Goal: Task Accomplishment & Management: Use online tool/utility

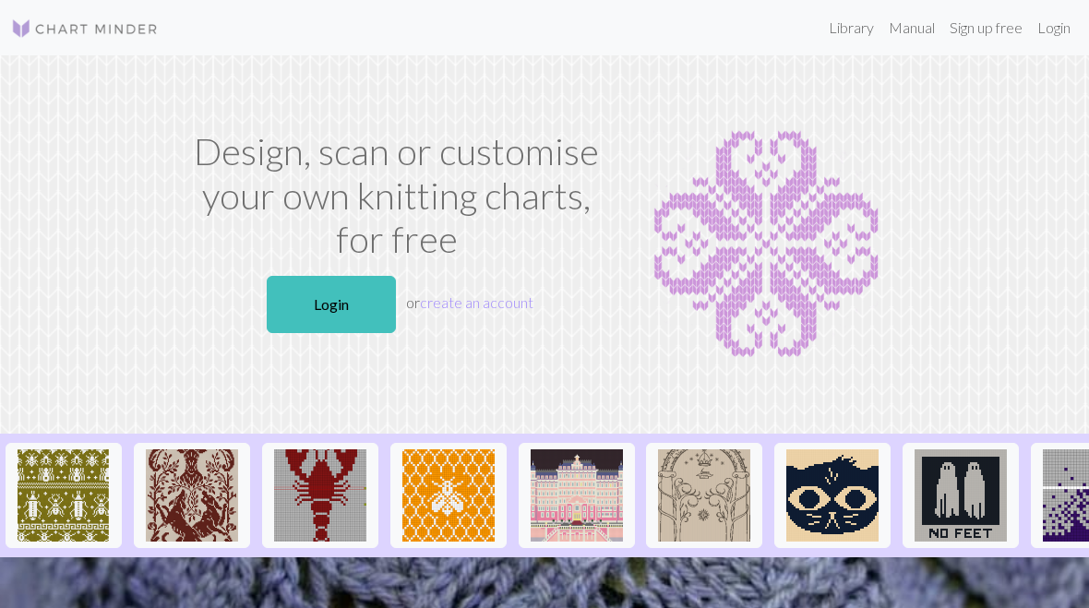
click at [348, 317] on link "Login" at bounding box center [331, 304] width 129 height 57
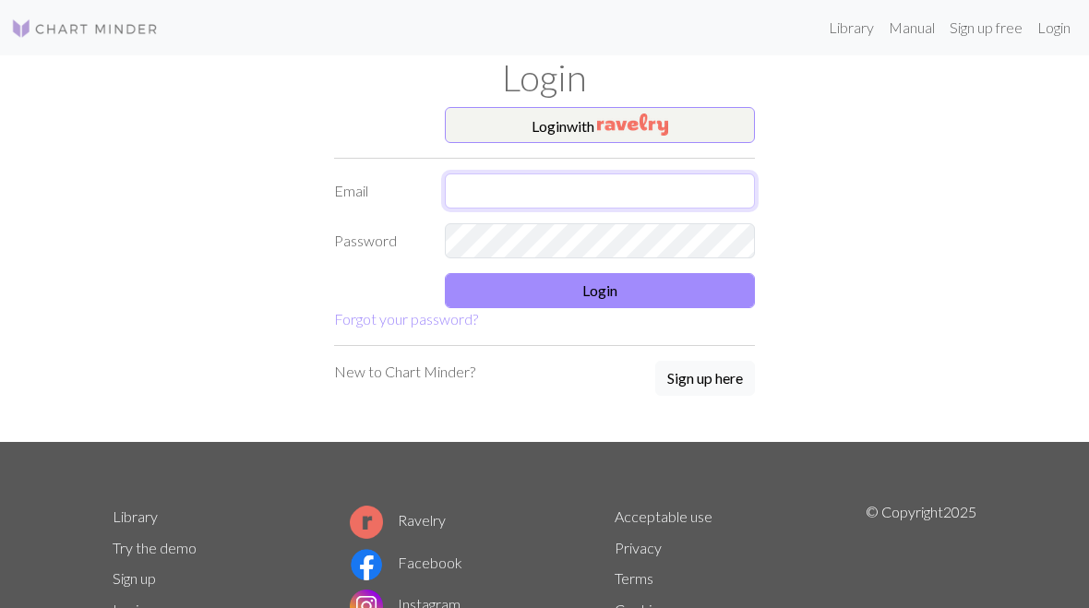
click at [475, 179] on input "text" at bounding box center [600, 191] width 310 height 35
type input "Mikela.mcgettigan@gmail.com"
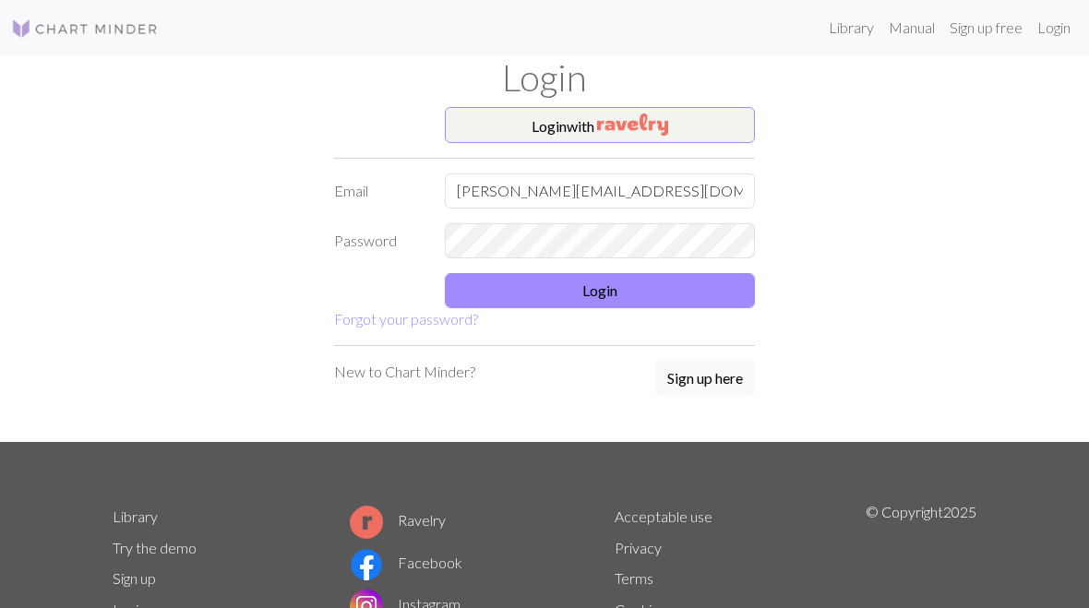
click at [645, 288] on button "Login" at bounding box center [600, 290] width 310 height 35
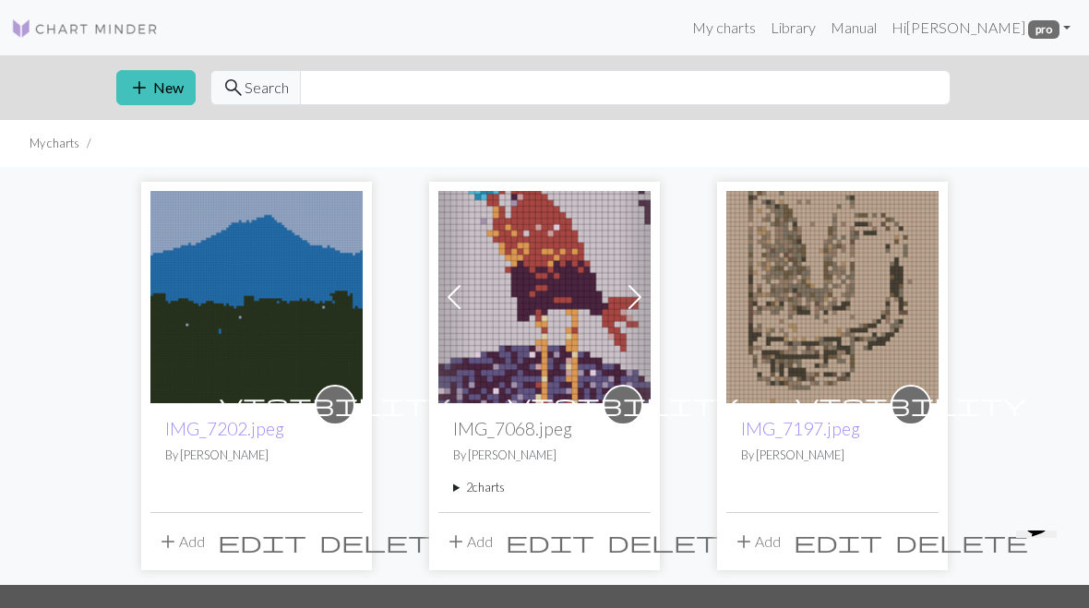
click at [632, 403] on span "visibility" at bounding box center [623, 404] width 231 height 29
click at [642, 304] on span at bounding box center [635, 297] width 30 height 30
click at [627, 294] on span at bounding box center [635, 297] width 30 height 30
click at [594, 535] on span "edit" at bounding box center [550, 542] width 89 height 26
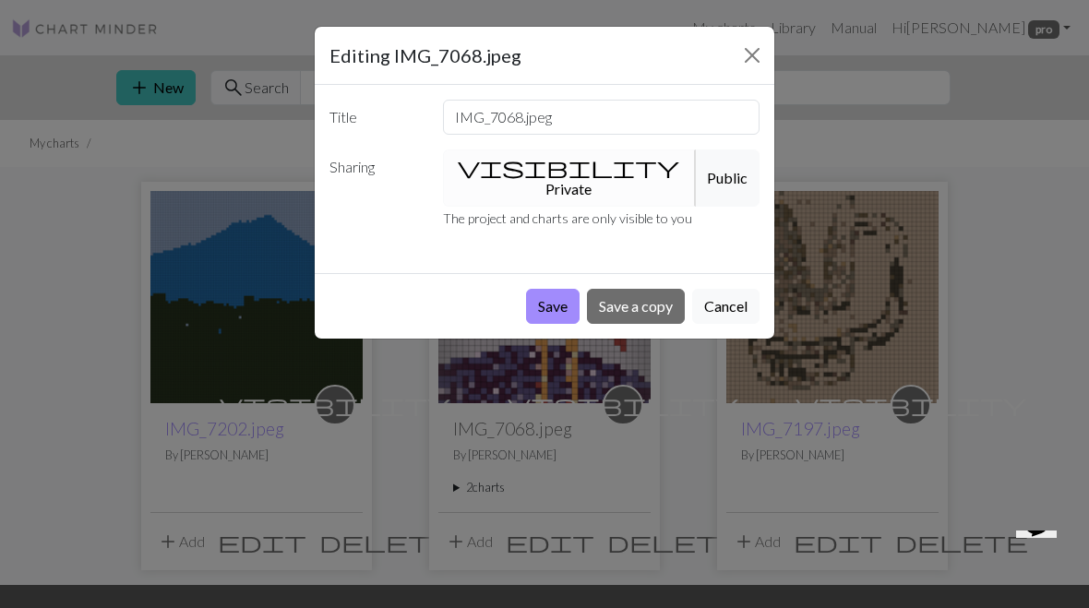
click at [759, 52] on button "Close" at bounding box center [753, 56] width 30 height 30
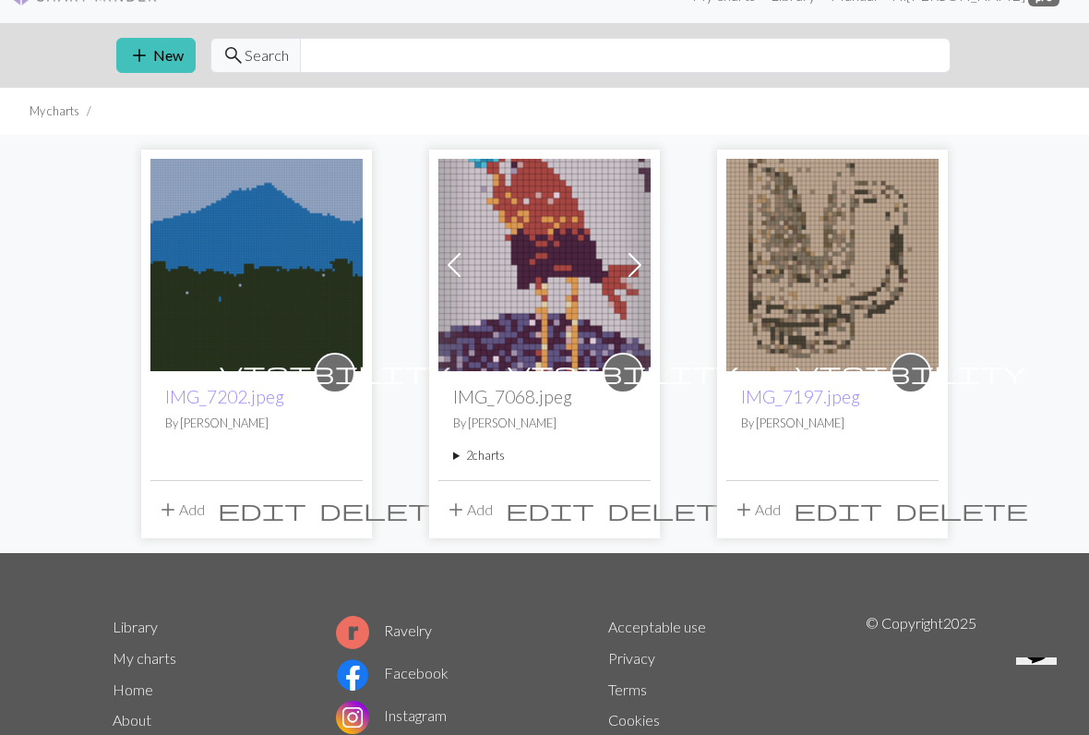
scroll to position [38, 0]
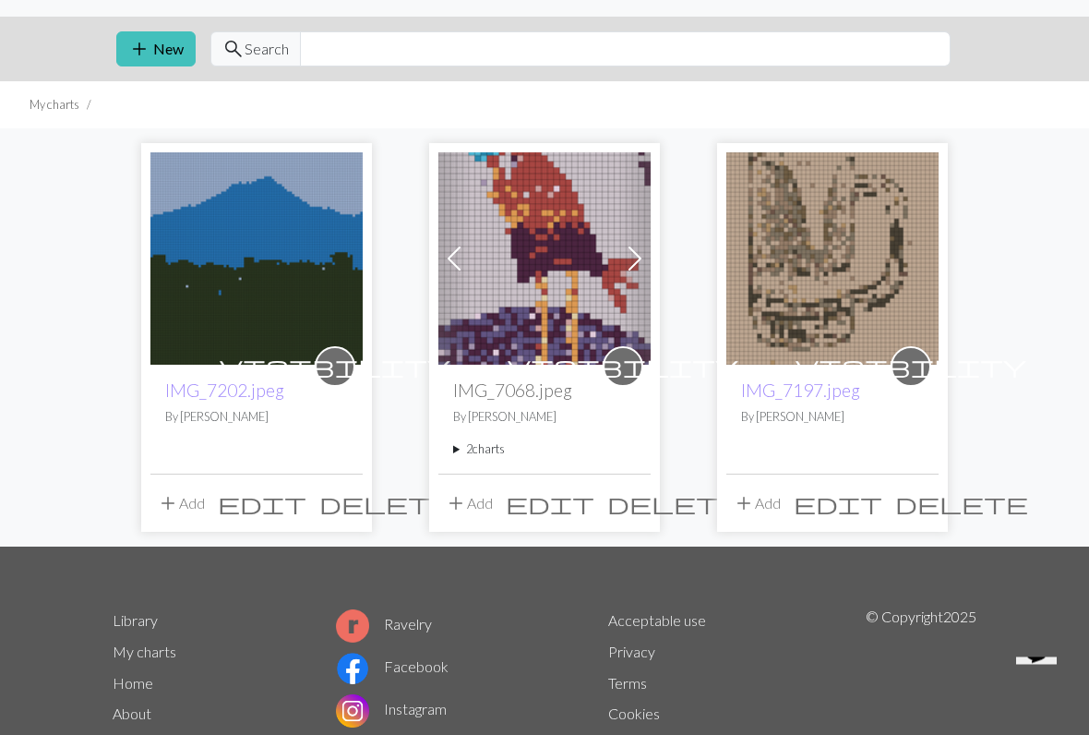
click at [480, 456] on summary "2 charts" at bounding box center [544, 450] width 183 height 18
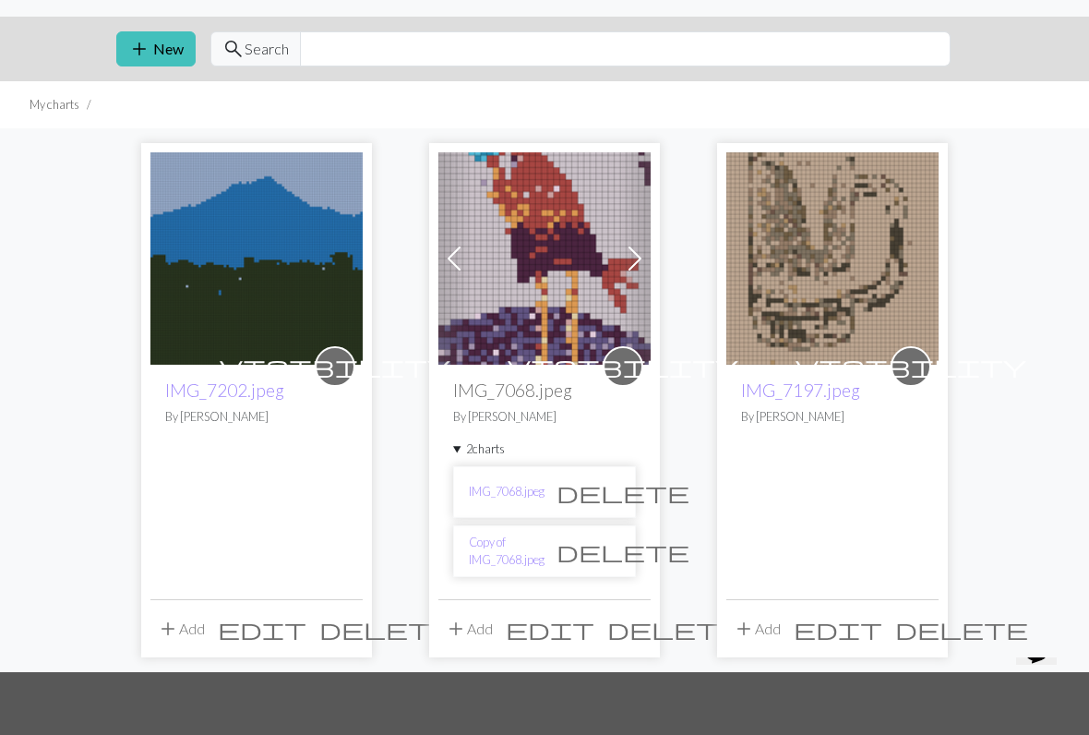
click at [542, 302] on img at bounding box center [544, 258] width 212 height 212
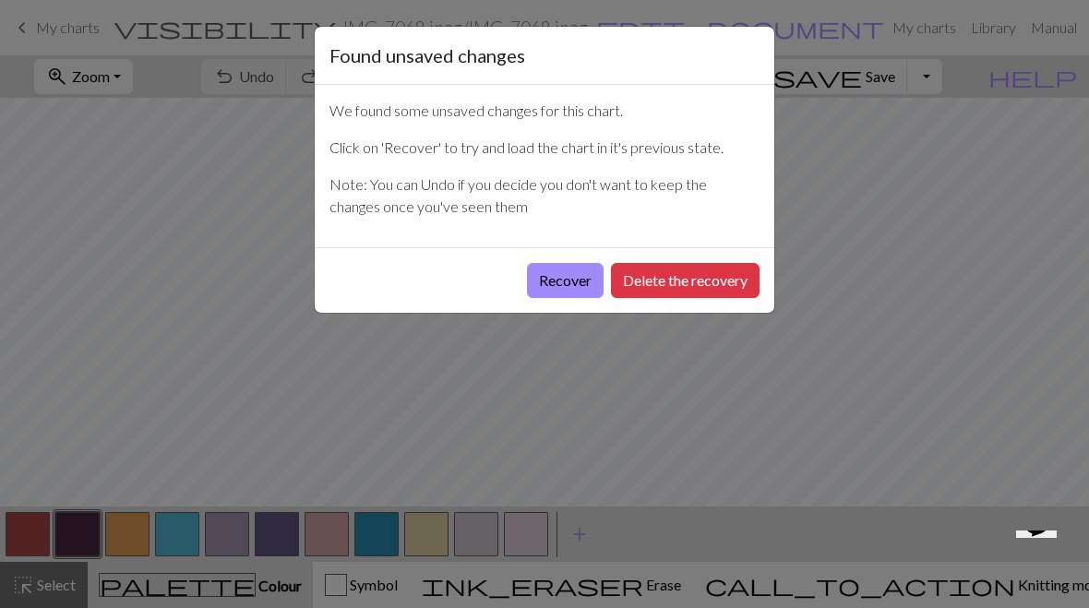
click at [556, 280] on button "Recover" at bounding box center [565, 280] width 77 height 35
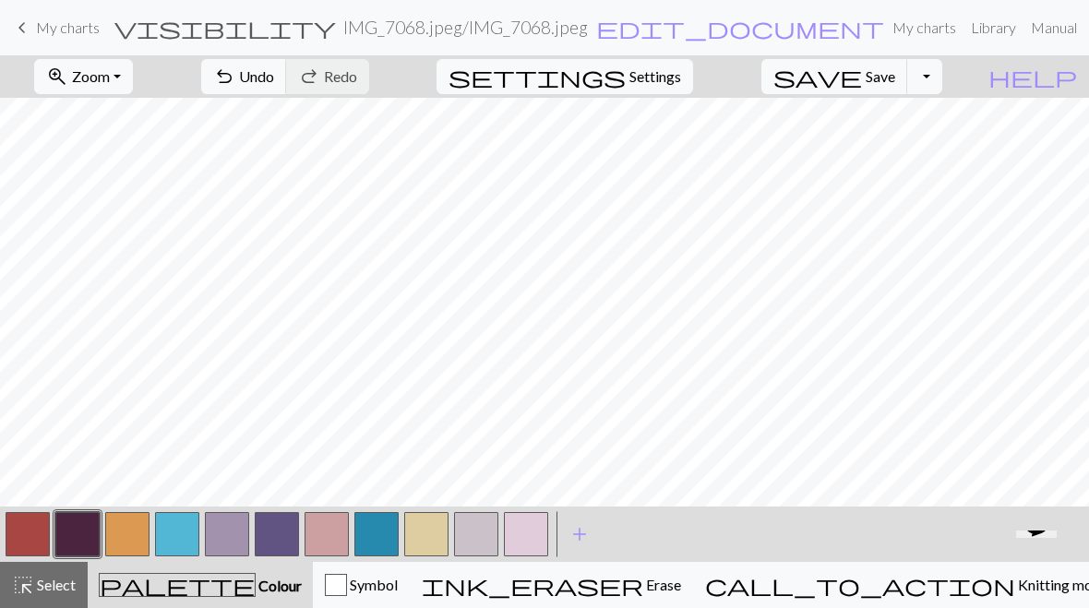
click at [1031, 536] on icon "Chat widget" at bounding box center [1037, 523] width 26 height 28
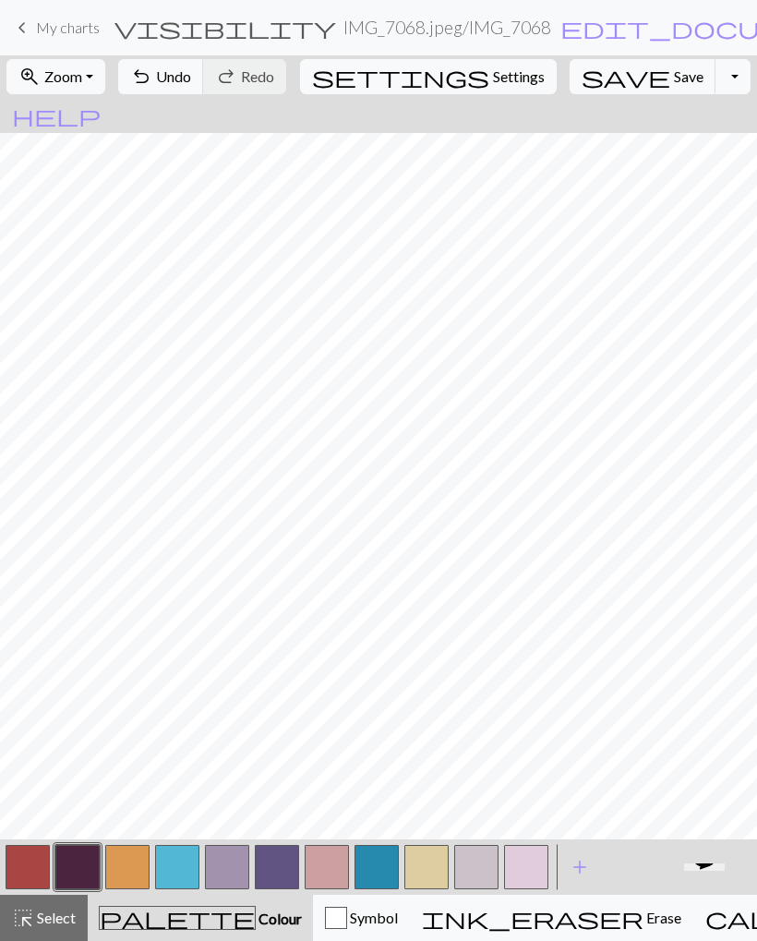
click at [20, 5] on nav "keyboard_arrow_left My charts visibility IMG_7068.jpeg / IMG_7068.jpeg edit_doc…" at bounding box center [378, 27] width 757 height 55
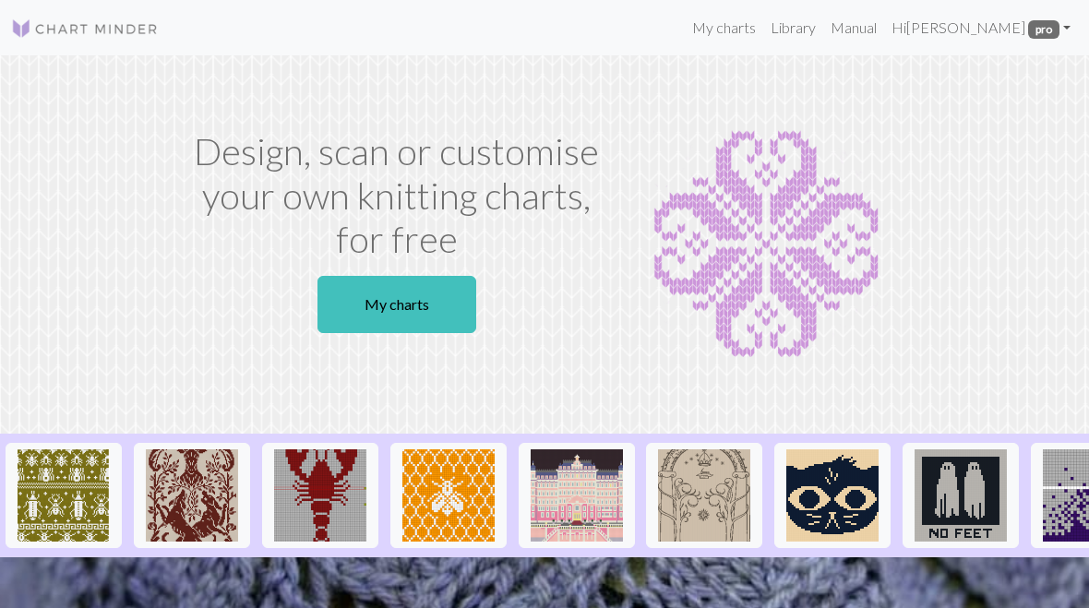
click at [430, 309] on link "My charts" at bounding box center [397, 304] width 159 height 57
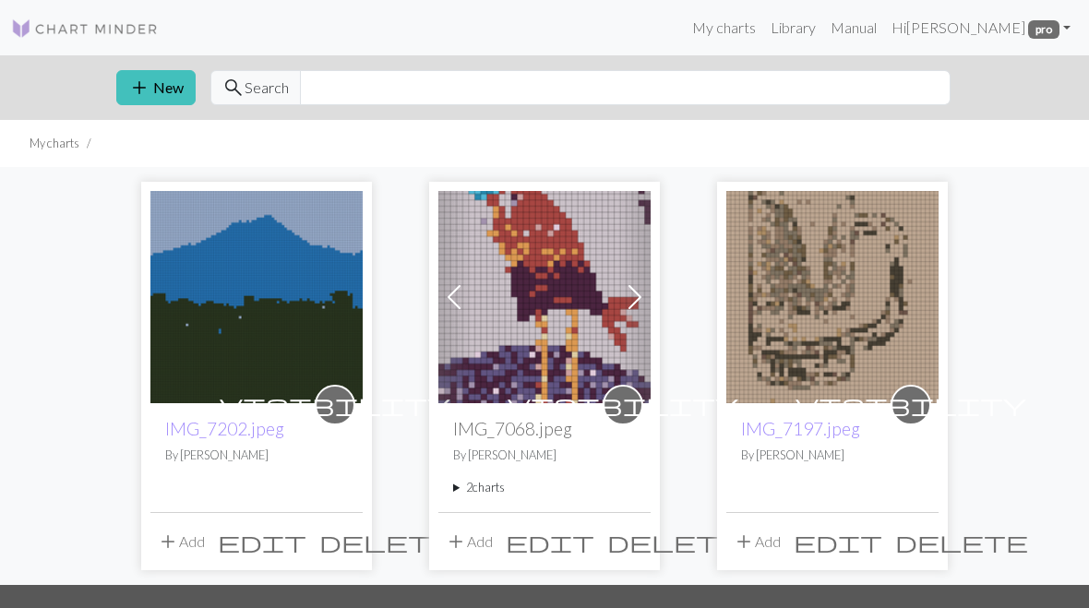
click at [175, 72] on button "add New" at bounding box center [155, 87] width 79 height 35
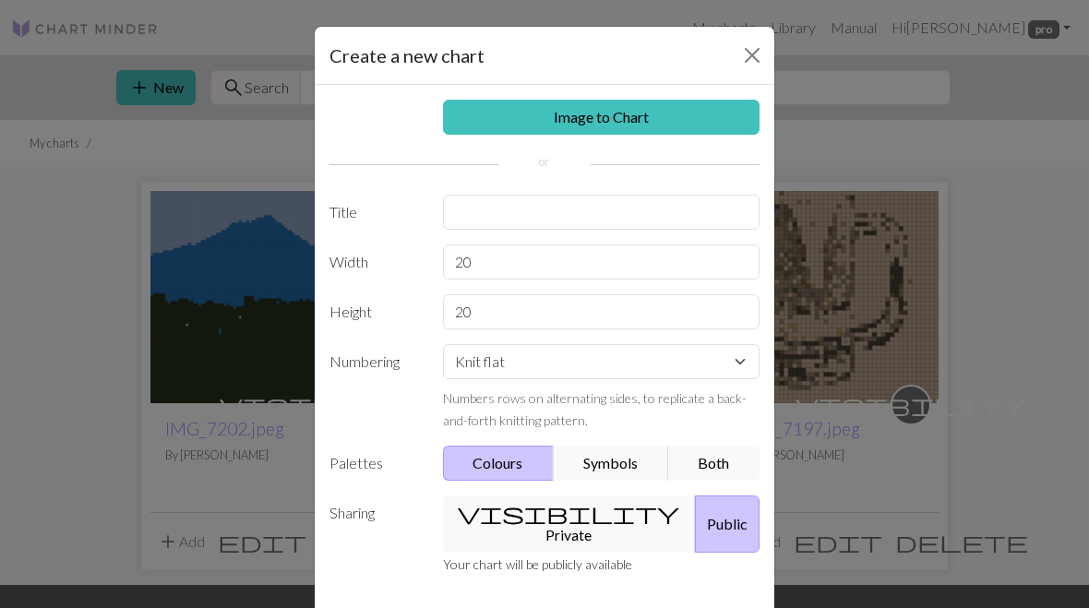
click at [681, 107] on link "Image to Chart" at bounding box center [602, 117] width 318 height 35
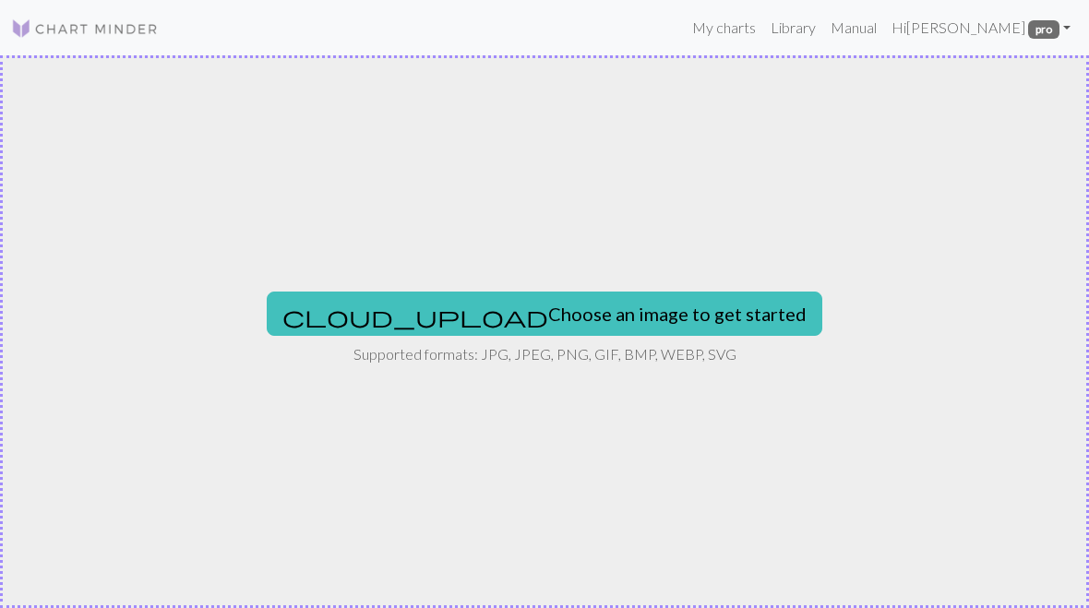
click at [606, 299] on button "cloud_upload Choose an image to get started" at bounding box center [545, 314] width 556 height 44
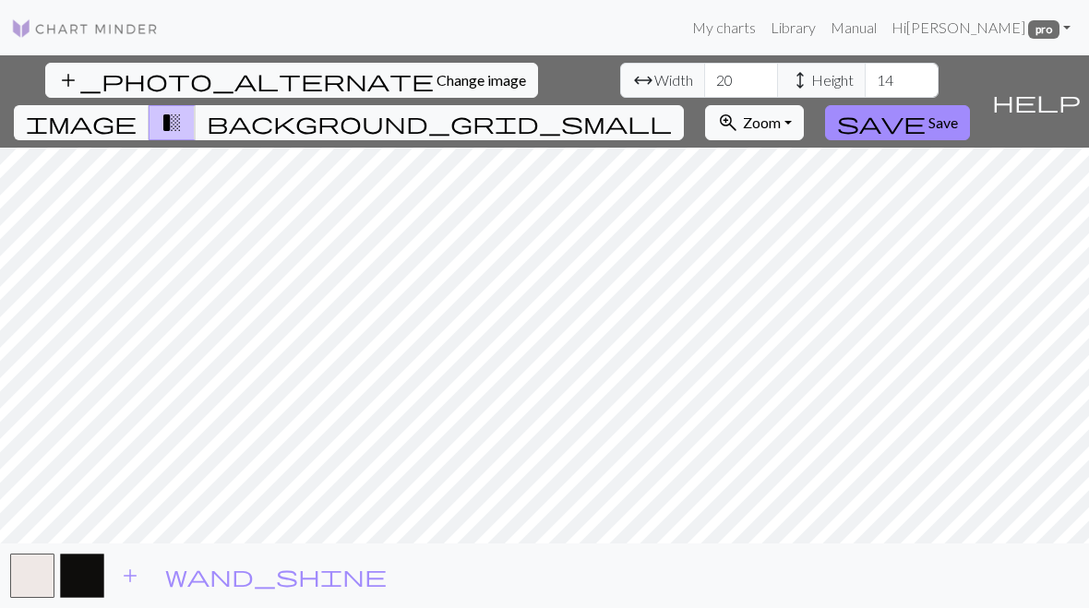
click at [138, 582] on span "add" at bounding box center [130, 576] width 22 height 26
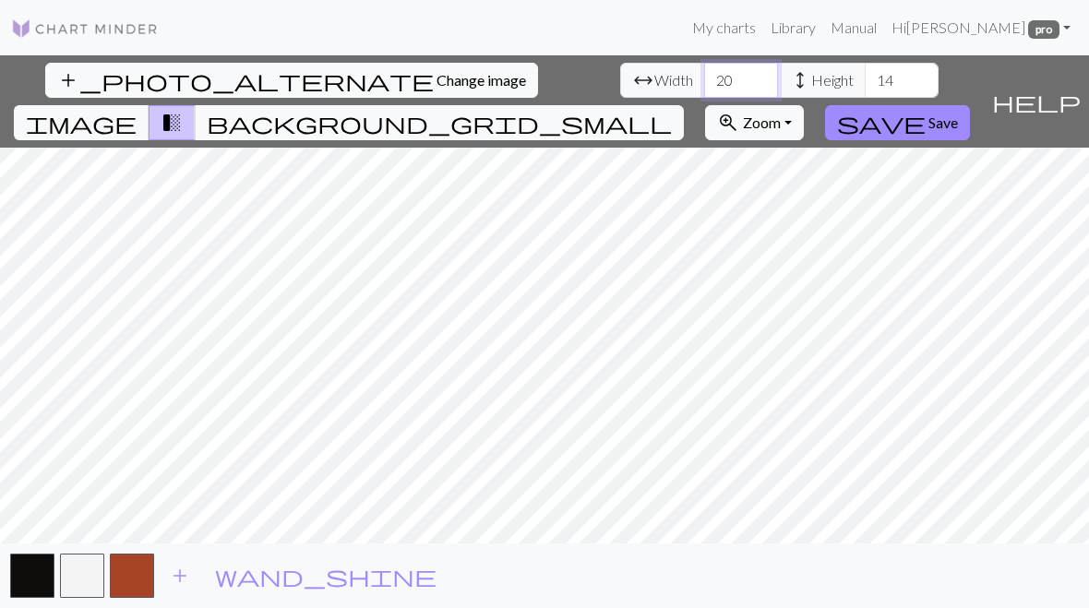
click at [704, 72] on input "20" at bounding box center [741, 80] width 74 height 35
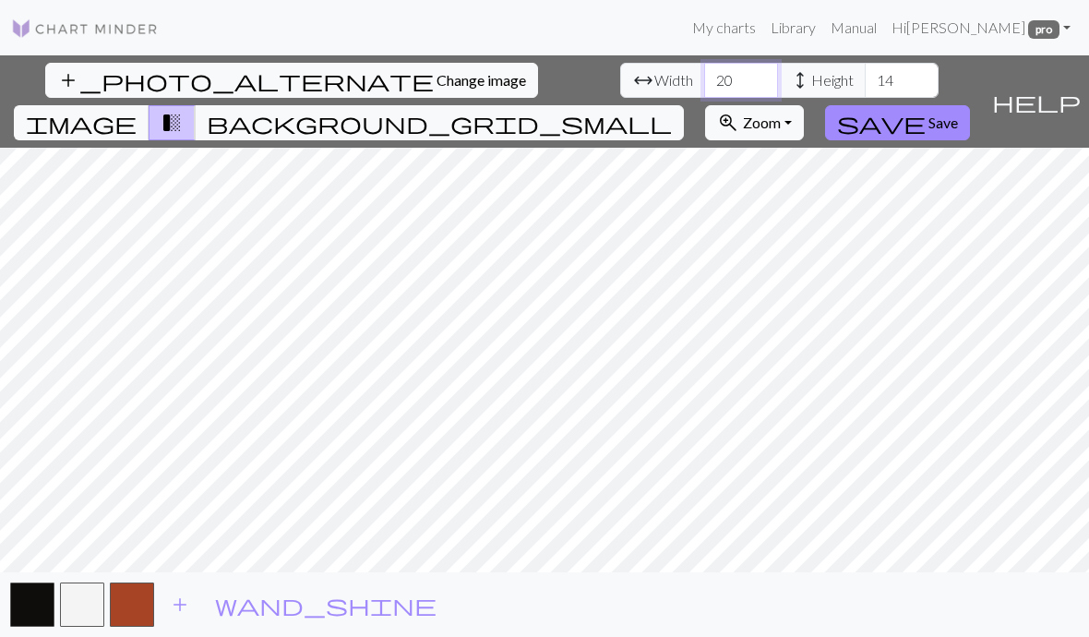
type input "2"
type input "36"
click at [865, 88] on input "14" at bounding box center [902, 80] width 74 height 35
type input "1"
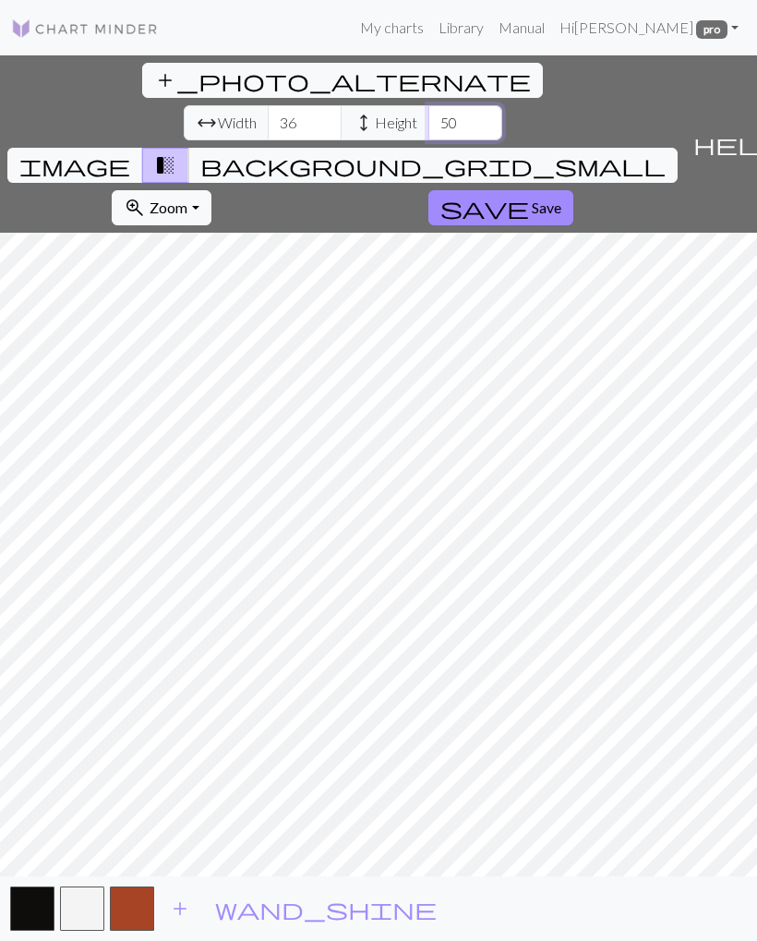
type input "50"
click at [532, 198] on span "Save" at bounding box center [547, 207] width 30 height 18
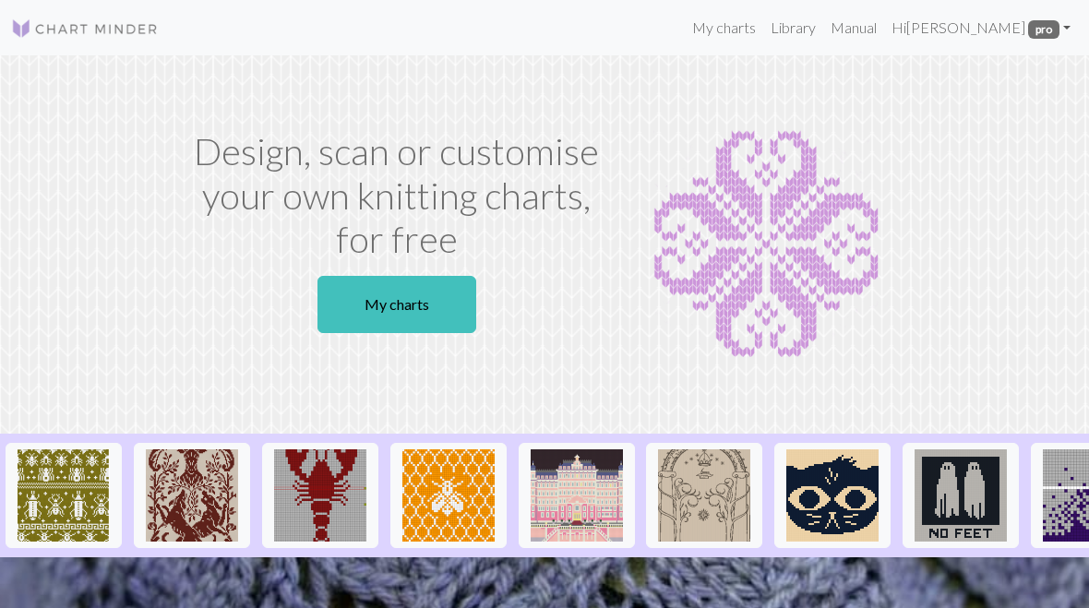
click at [427, 302] on link "My charts" at bounding box center [397, 304] width 159 height 57
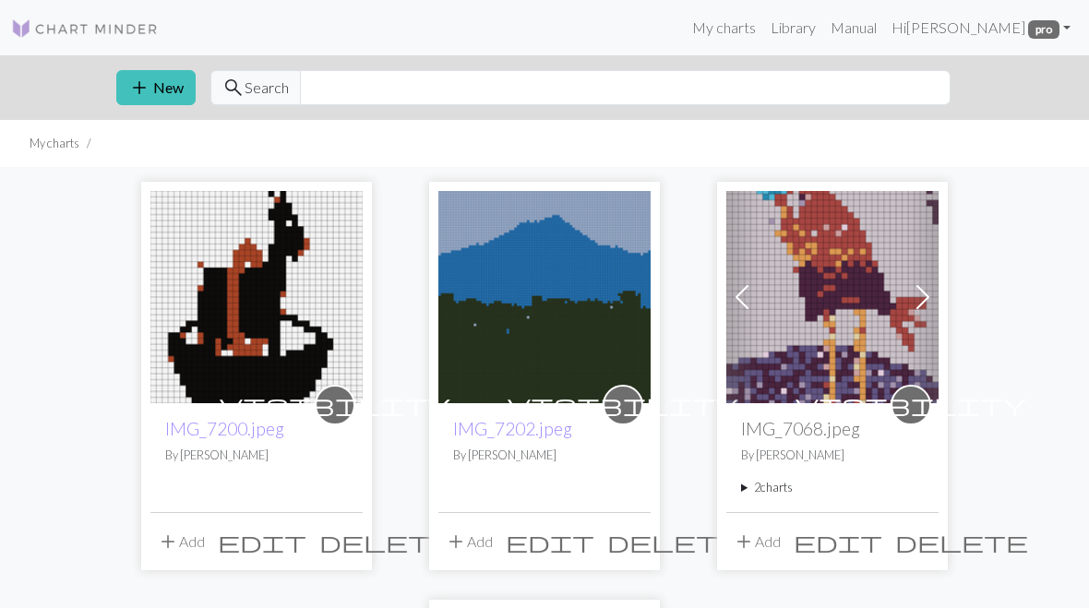
click at [168, 78] on button "add New" at bounding box center [155, 87] width 79 height 35
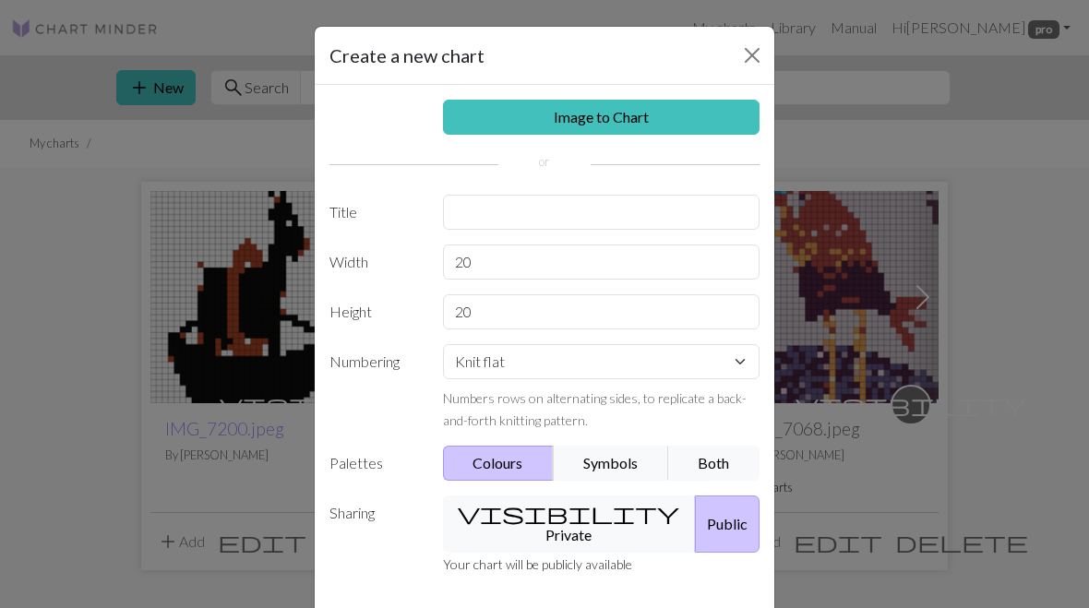
click at [634, 122] on link "Image to Chart" at bounding box center [602, 117] width 318 height 35
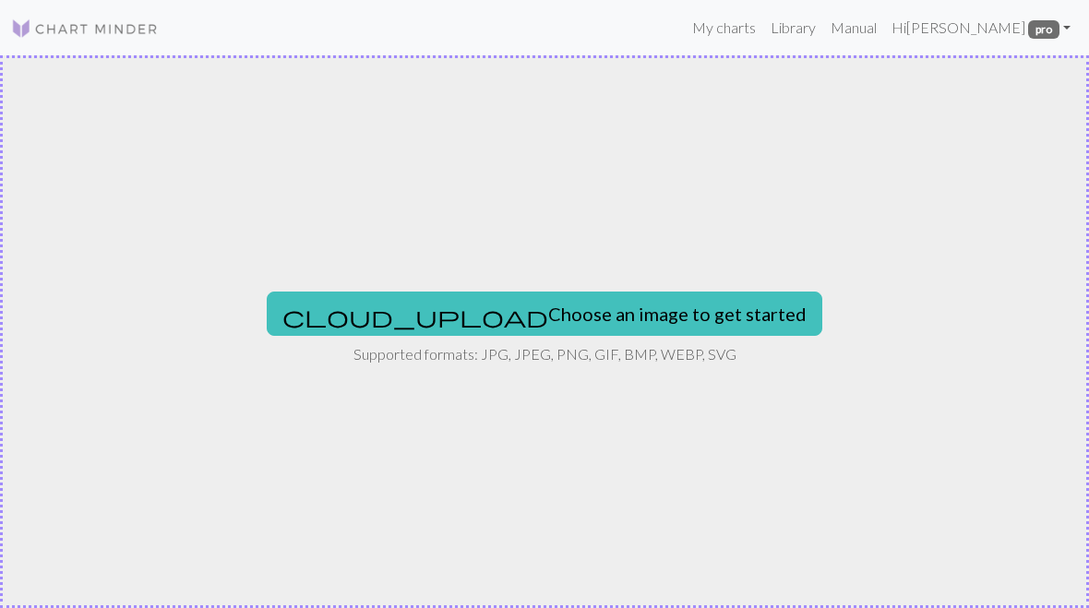
click at [640, 306] on button "cloud_upload Choose an image to get started" at bounding box center [545, 314] width 556 height 44
type input "C:\fakepath\IMG_7097.png"
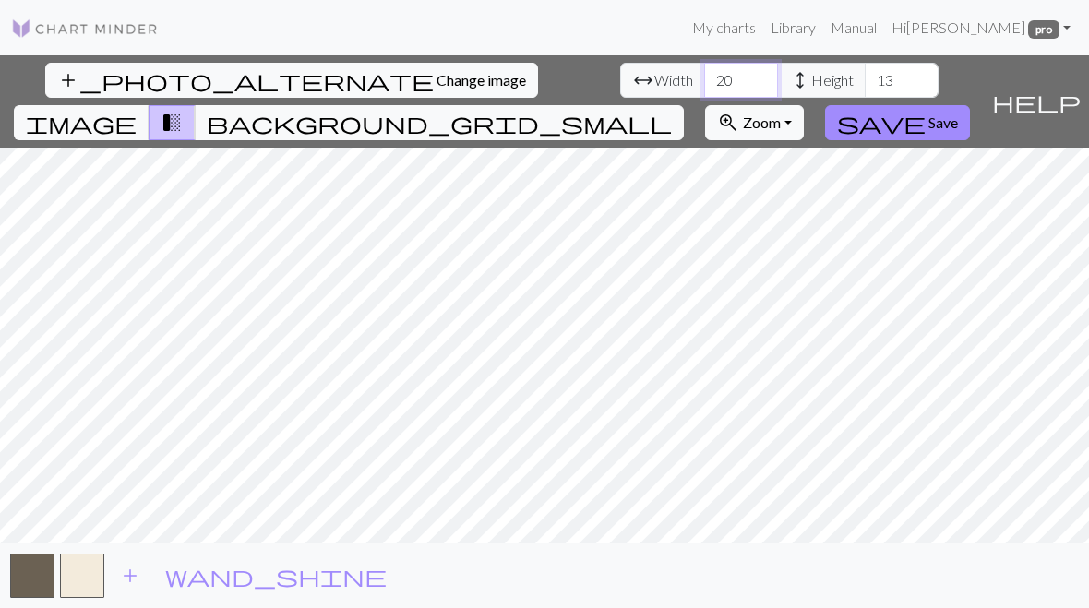
click at [704, 74] on input "20" at bounding box center [741, 80] width 74 height 35
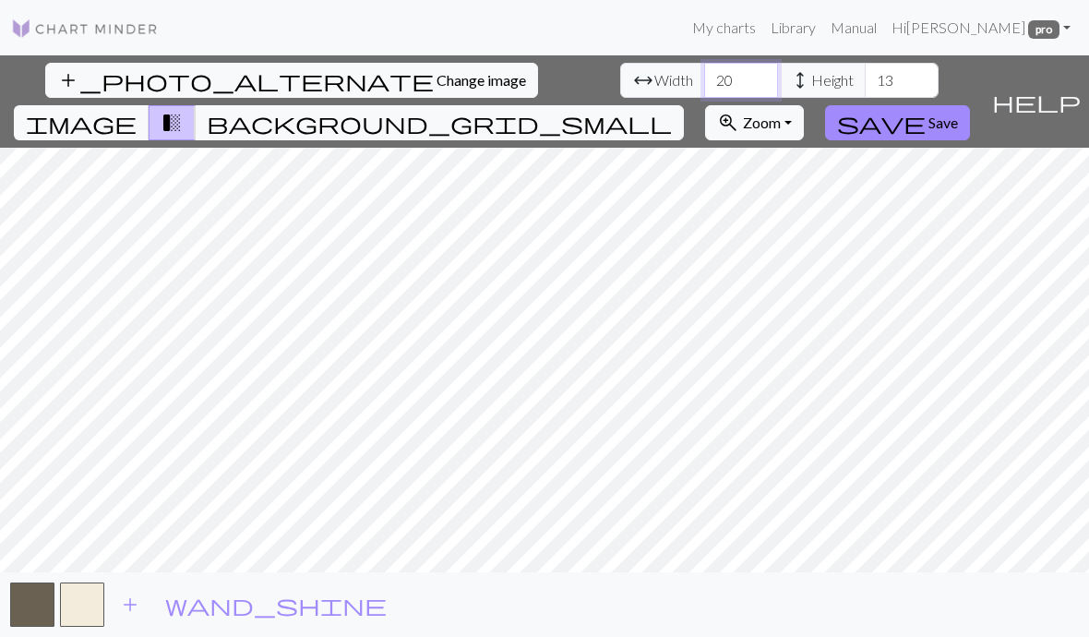
type input "2"
type input "36"
click at [865, 92] on input "13" at bounding box center [902, 80] width 74 height 35
type input "1"
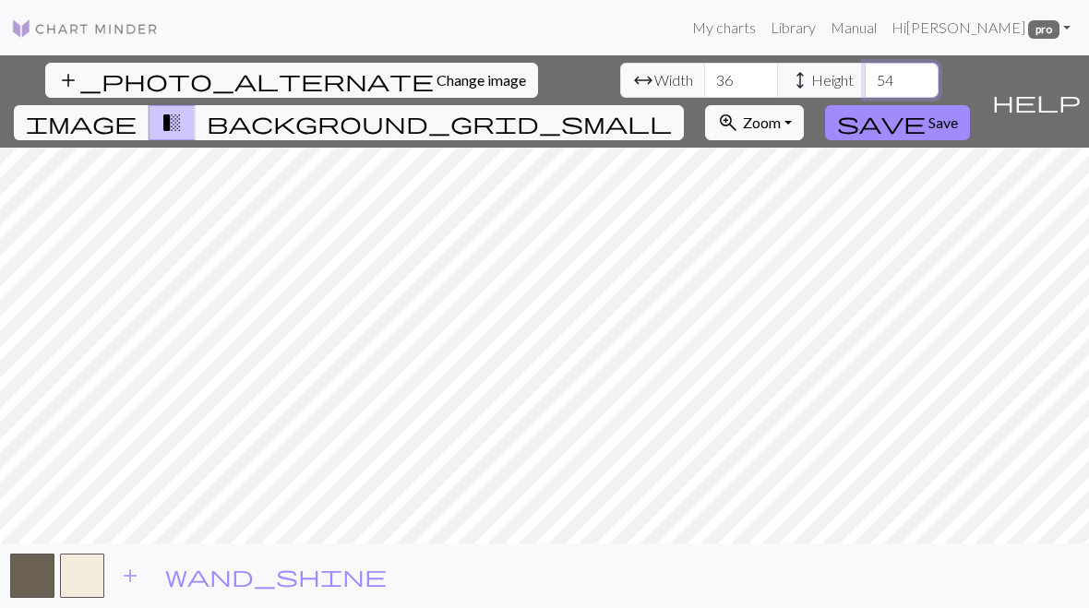
type input "54"
click at [129, 576] on span "add" at bounding box center [130, 576] width 22 height 26
click at [176, 580] on span "add" at bounding box center [180, 576] width 22 height 26
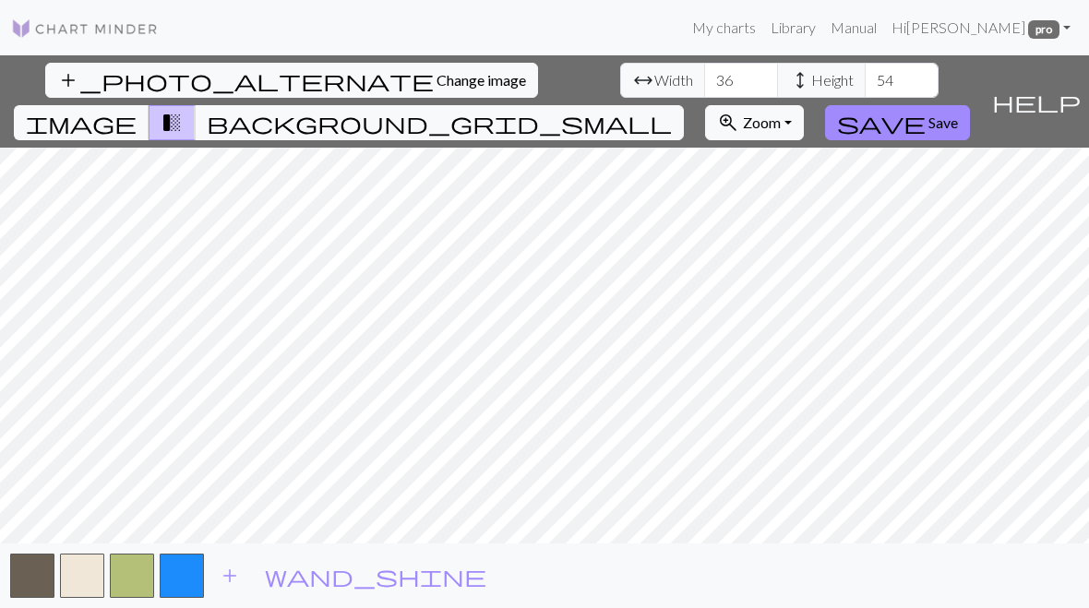
click at [222, 578] on span "add" at bounding box center [230, 576] width 22 height 26
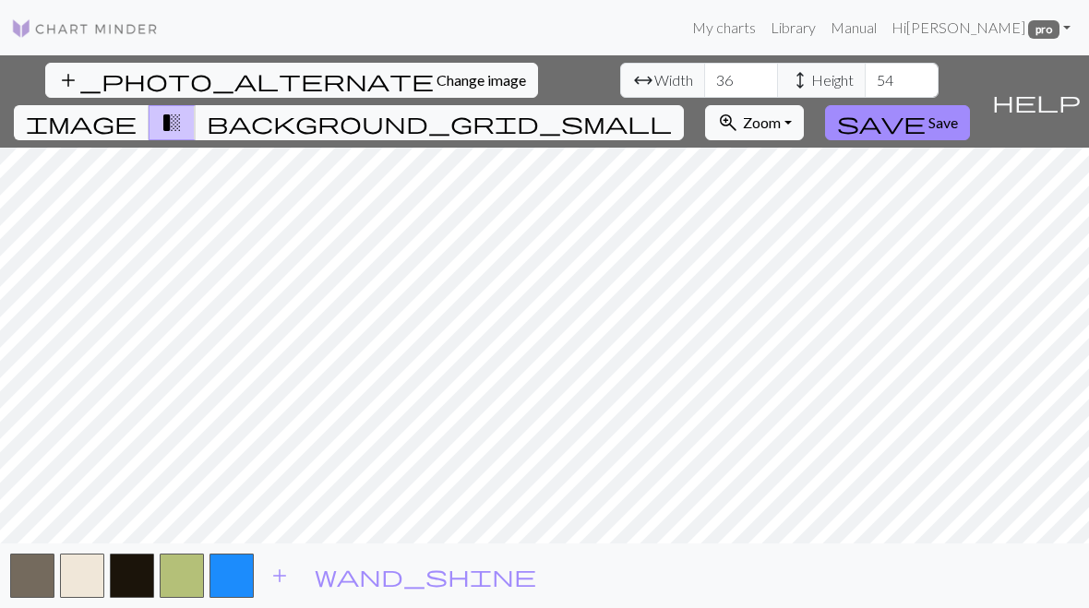
click at [282, 576] on span "add" at bounding box center [280, 576] width 22 height 26
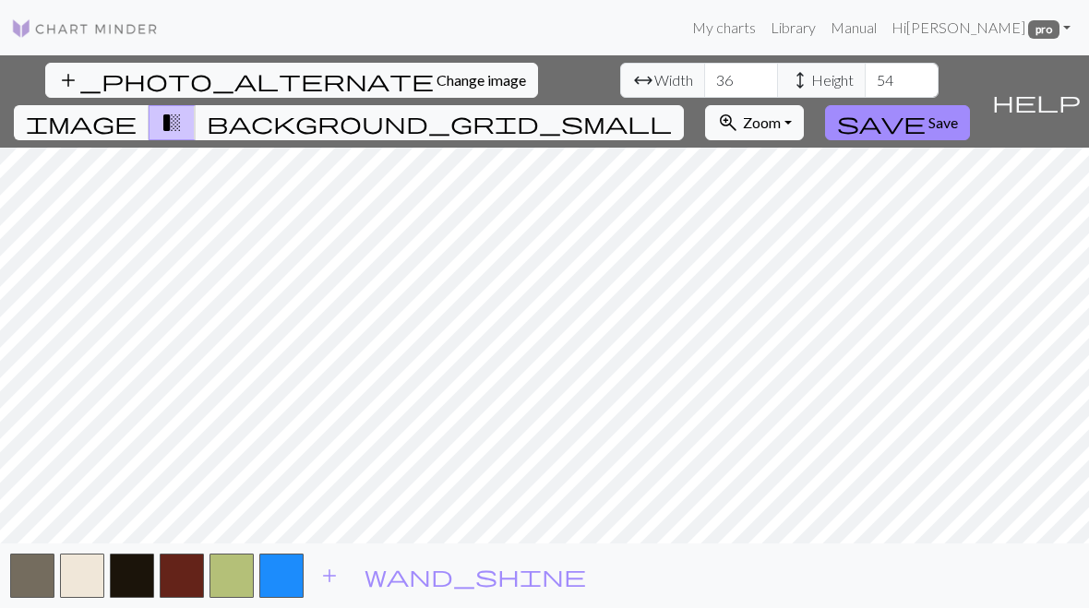
click at [330, 576] on span "add" at bounding box center [329, 576] width 22 height 26
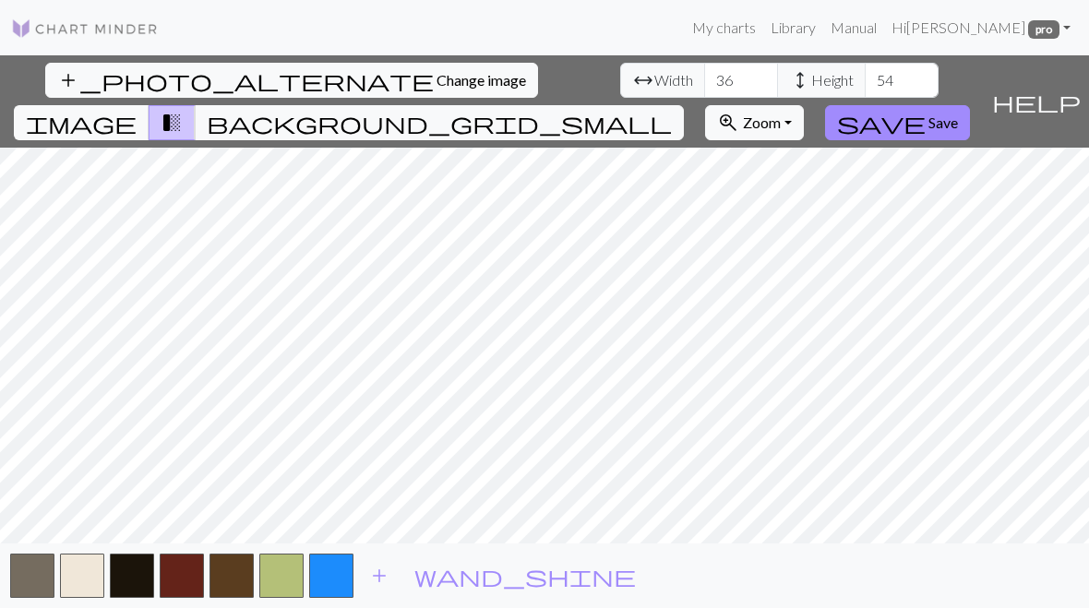
click at [387, 578] on span "add" at bounding box center [379, 576] width 22 height 26
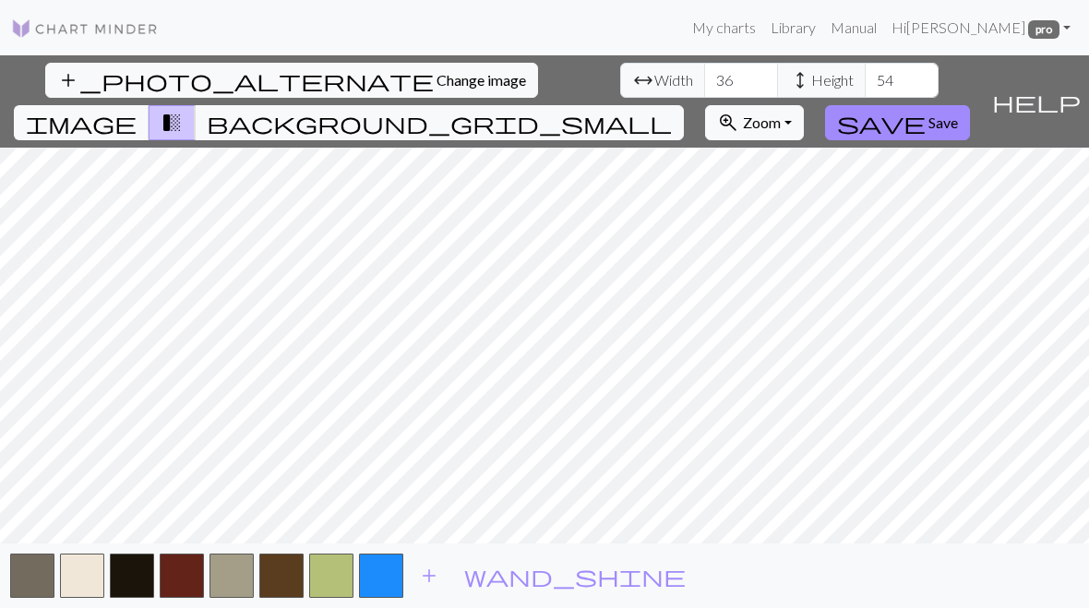
click at [436, 578] on span "add" at bounding box center [429, 576] width 22 height 26
click at [478, 570] on span "add" at bounding box center [479, 576] width 22 height 26
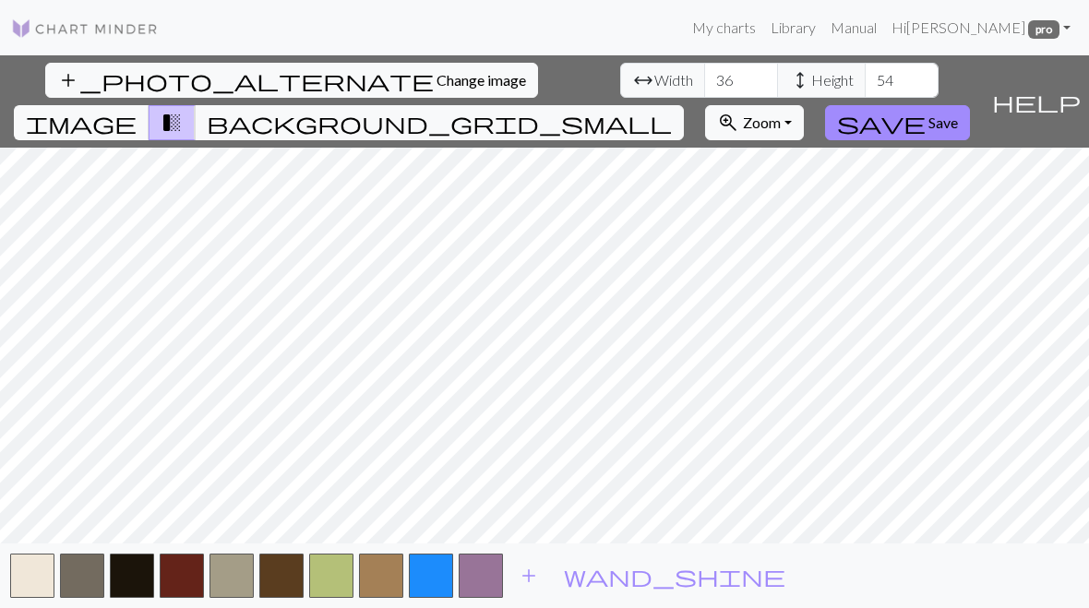
click at [485, 571] on button "button" at bounding box center [481, 576] width 44 height 44
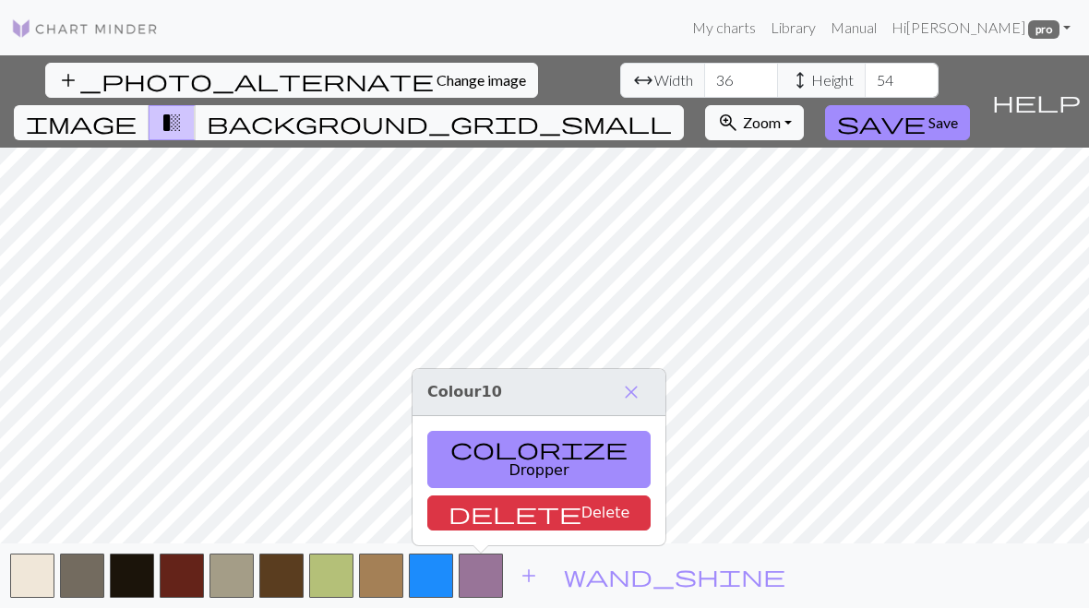
click at [620, 405] on span "close" at bounding box center [631, 392] width 22 height 26
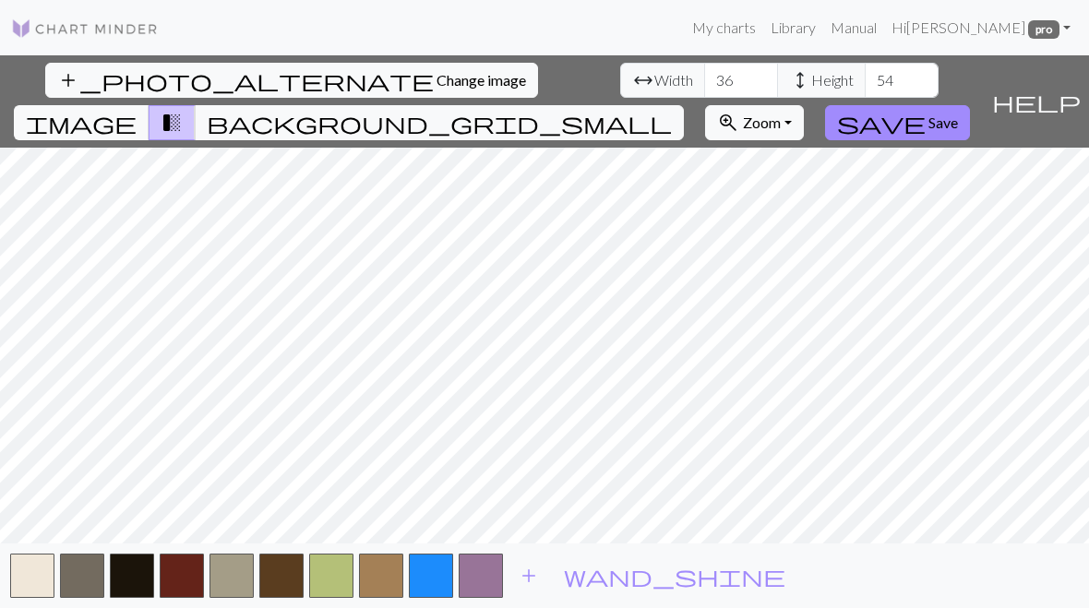
click at [529, 580] on span "add" at bounding box center [529, 576] width 22 height 26
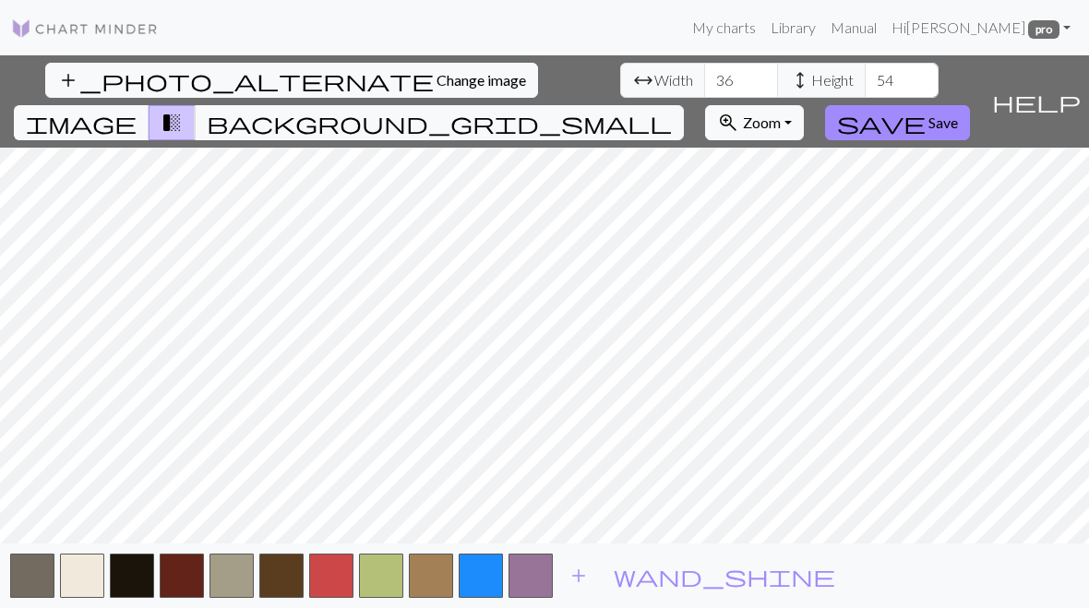
click at [570, 578] on span "add" at bounding box center [579, 576] width 22 height 26
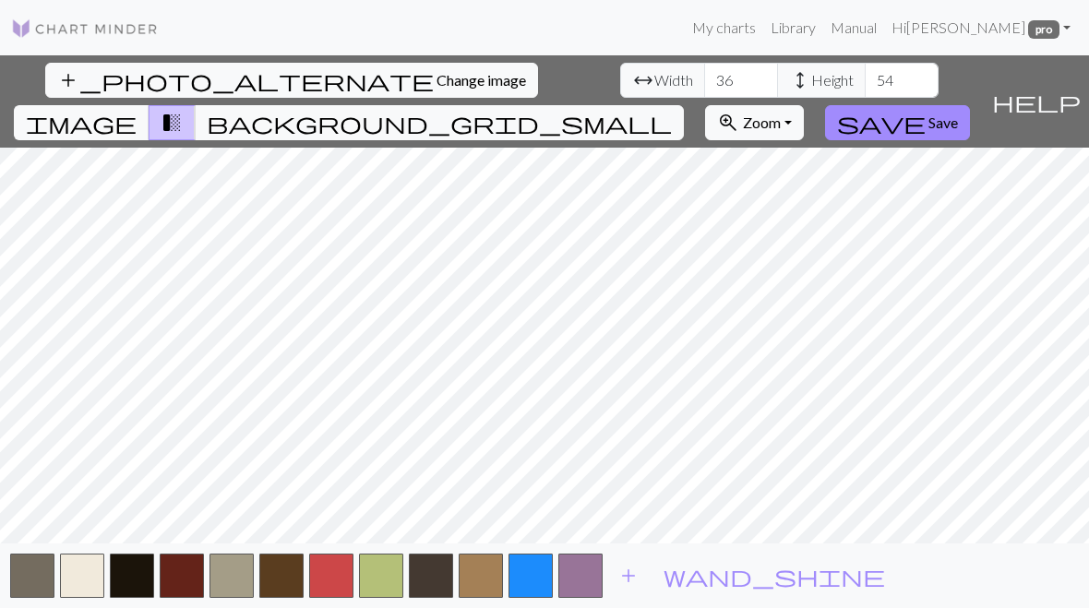
click at [637, 581] on span "add" at bounding box center [629, 576] width 22 height 26
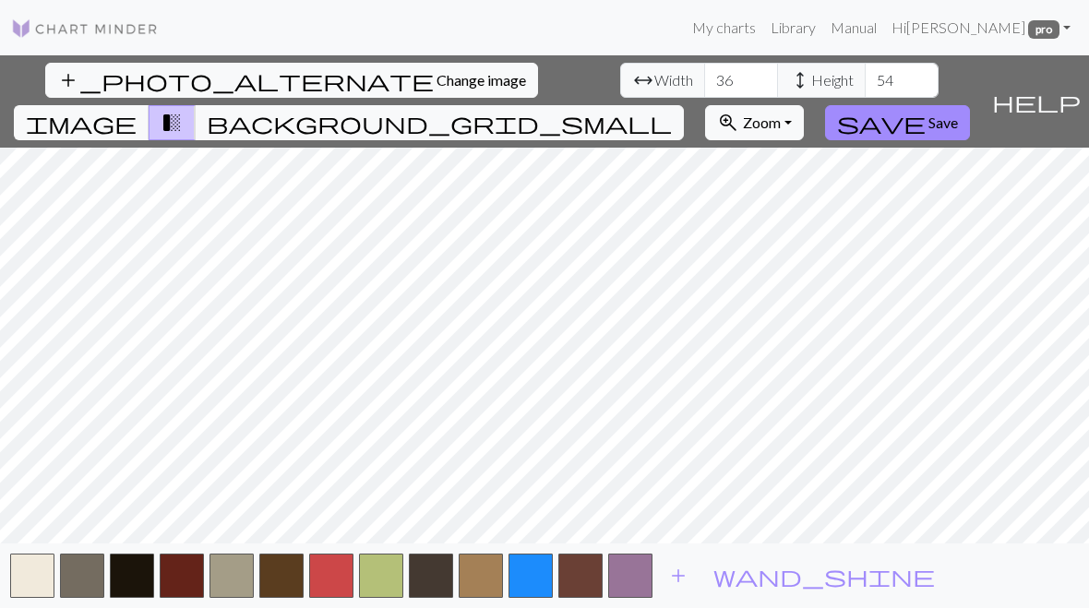
click at [150, 105] on button "image" at bounding box center [82, 122] width 136 height 35
click at [183, 110] on span "transition_fade" at bounding box center [172, 123] width 22 height 26
click at [137, 110] on span "image" at bounding box center [81, 123] width 111 height 26
click at [183, 110] on span "transition_fade" at bounding box center [172, 123] width 22 height 26
click at [137, 110] on span "image" at bounding box center [81, 123] width 111 height 26
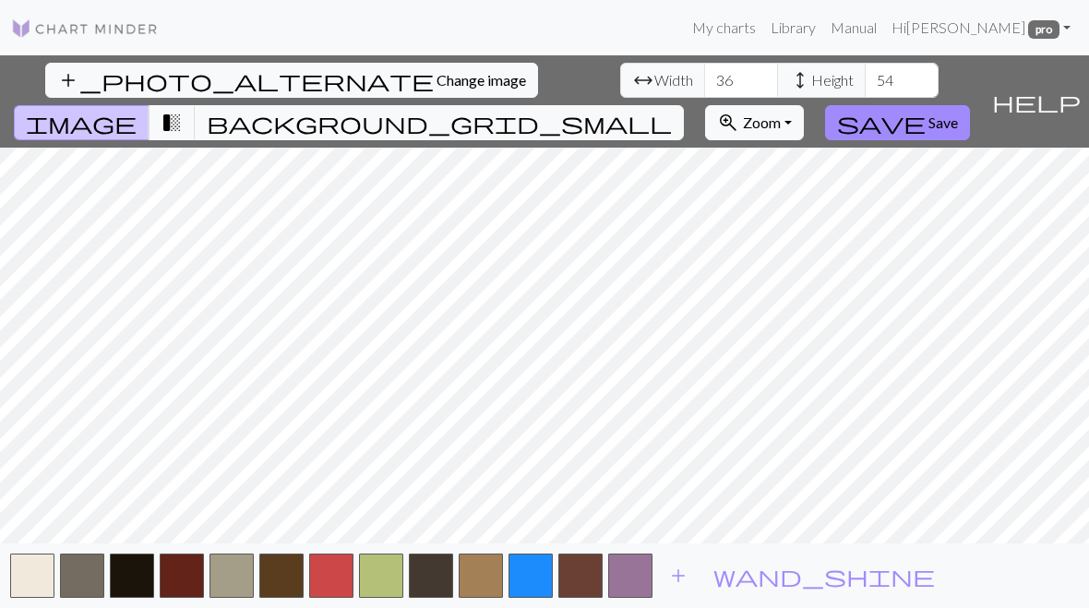
click at [183, 110] on span "transition_fade" at bounding box center [172, 123] width 22 height 26
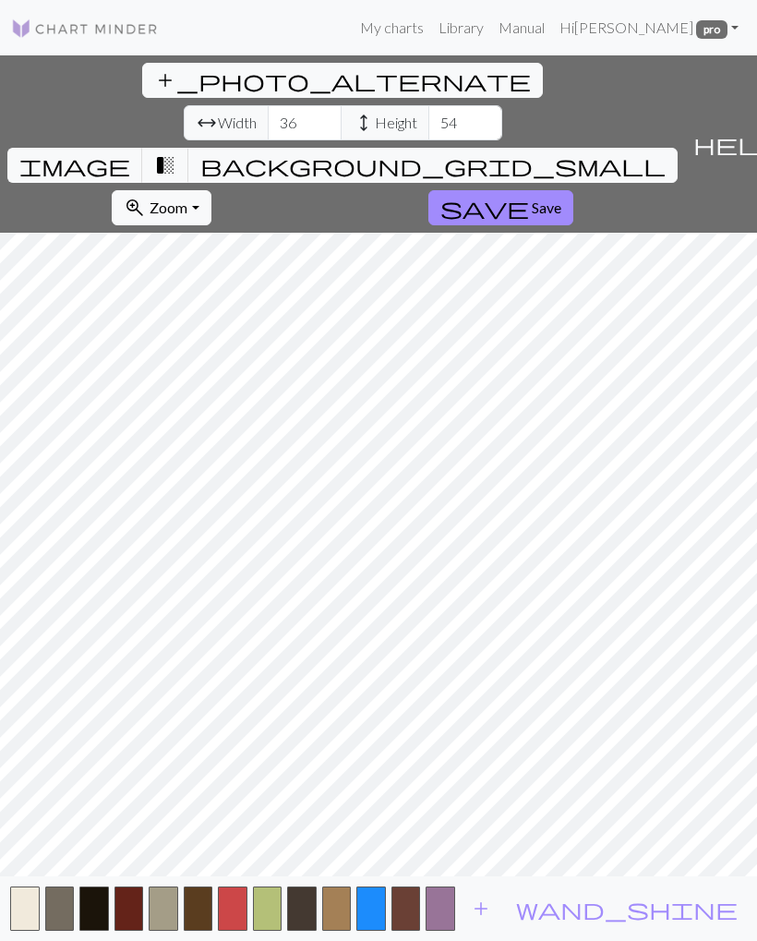
click at [130, 152] on span "image" at bounding box center [74, 165] width 111 height 26
click at [561, 152] on span "background_grid_small" at bounding box center [432, 165] width 465 height 26
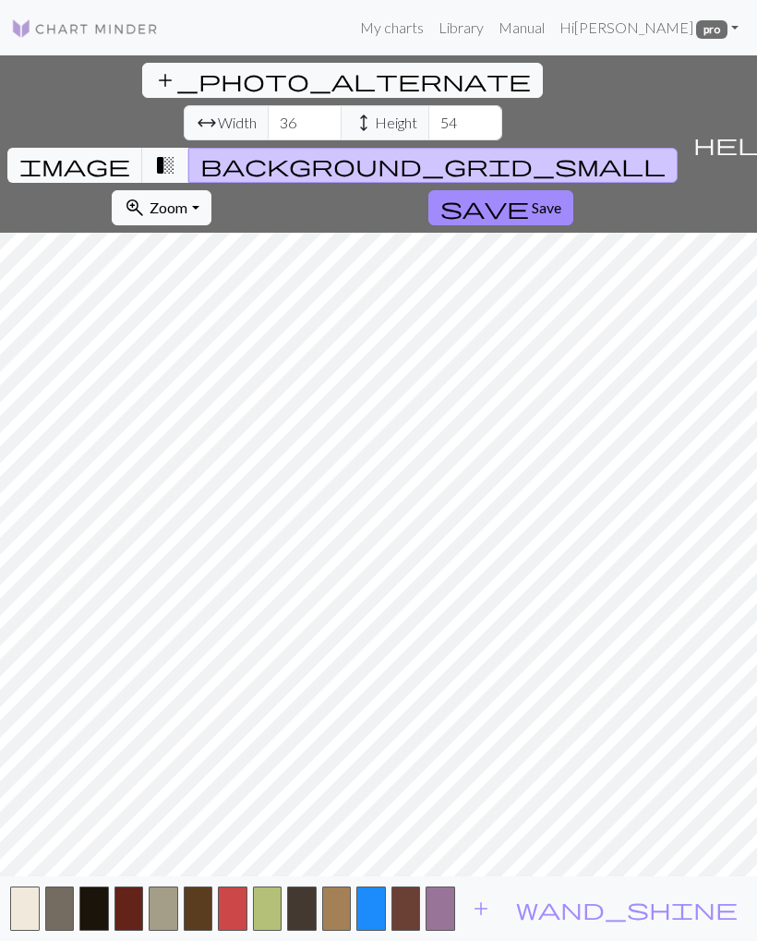
click at [176, 152] on span "transition_fade" at bounding box center [165, 165] width 22 height 26
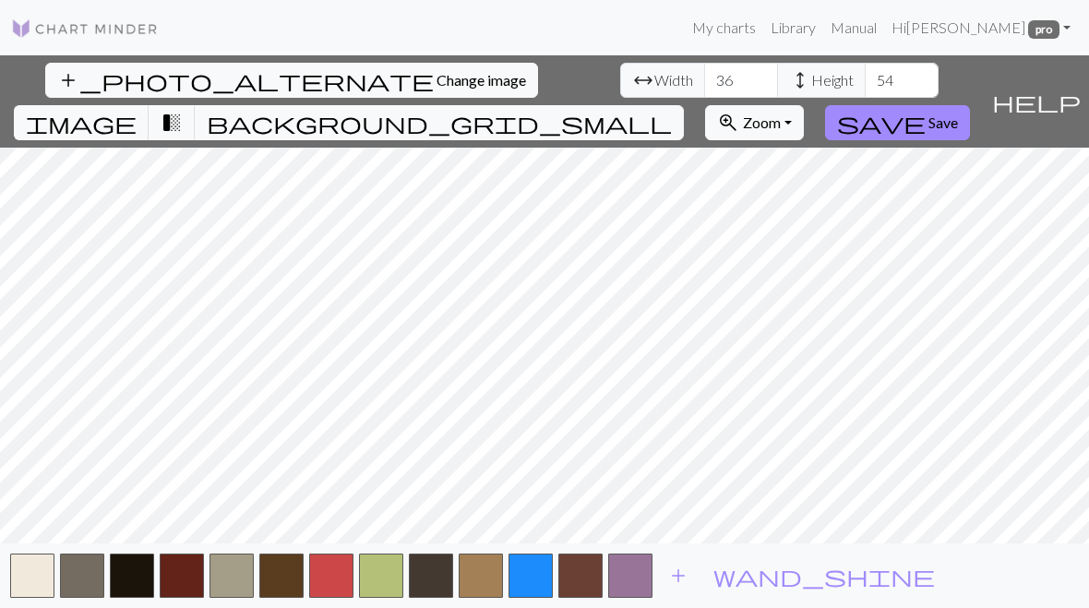
click at [958, 114] on span "Save" at bounding box center [944, 123] width 30 height 18
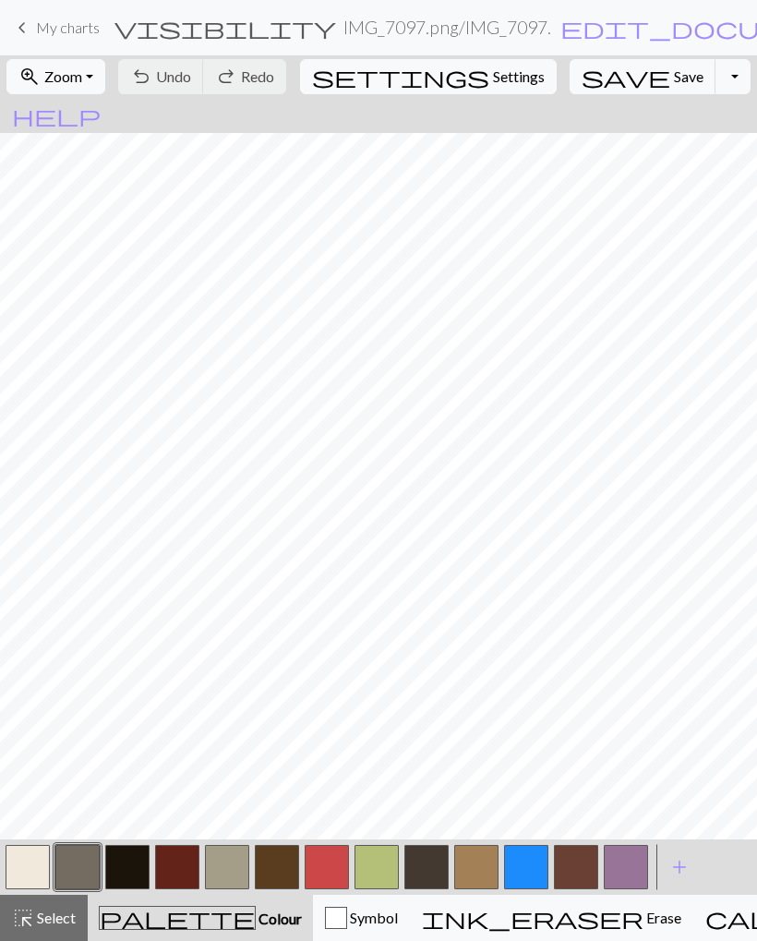
click at [105, 70] on button "zoom_in Zoom Zoom" at bounding box center [55, 76] width 99 height 35
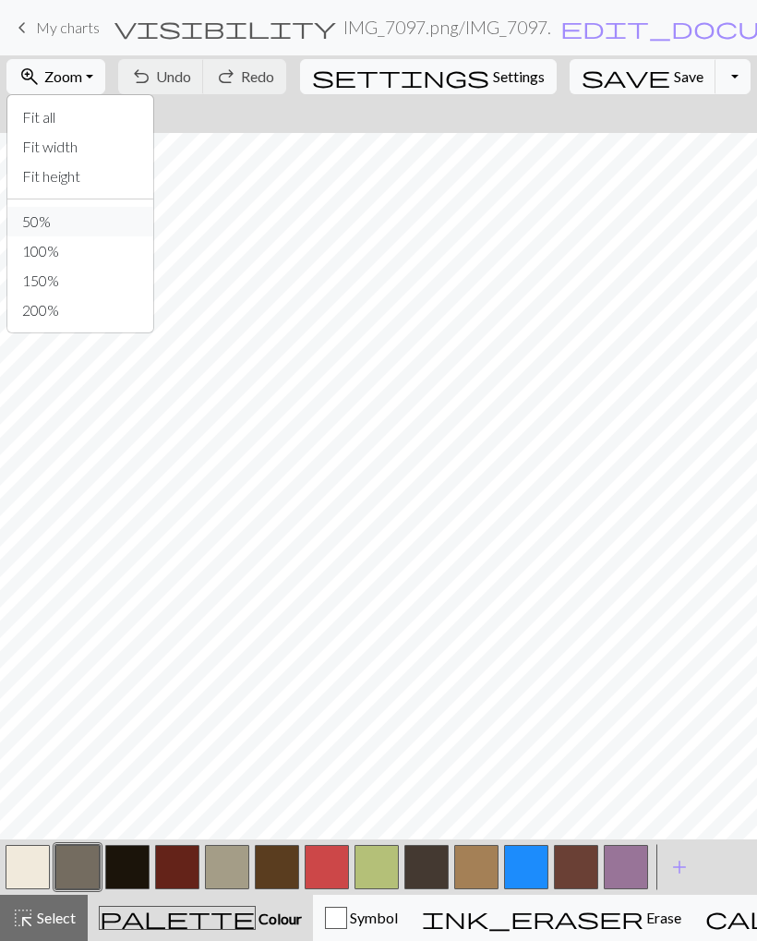
click at [58, 221] on button "50%" at bounding box center [80, 222] width 146 height 30
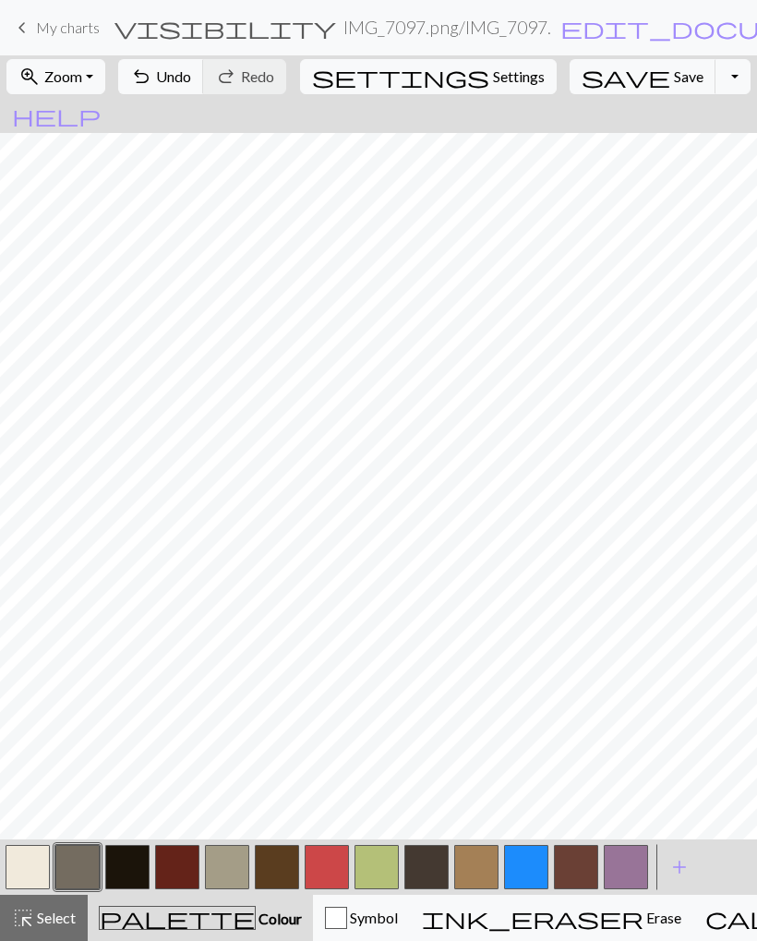
click at [674, 74] on span "Save" at bounding box center [689, 76] width 30 height 18
